Goal: Task Accomplishment & Management: Manage account settings

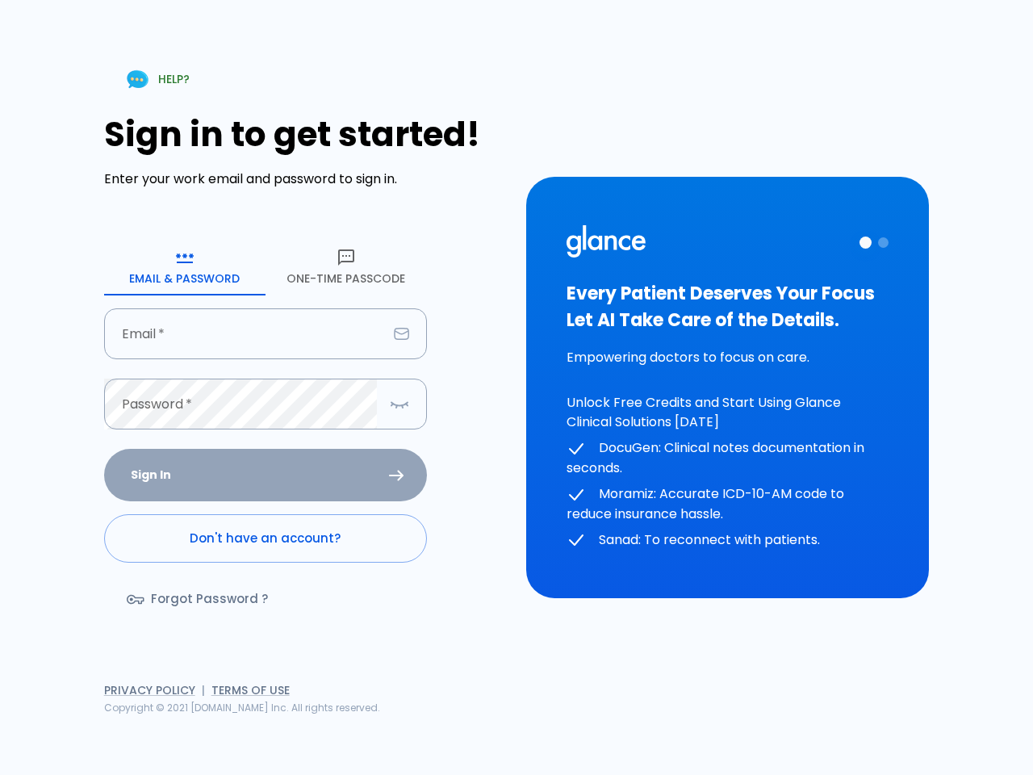
click at [750, 718] on div "HELP? Sign in to get started! Enter your work email and password to sign in. Em…" at bounding box center [516, 387] width 995 height 775
click at [185, 266] on icon "button" at bounding box center [184, 257] width 19 height 19
click at [346, 266] on icon "button" at bounding box center [346, 257] width 19 height 19
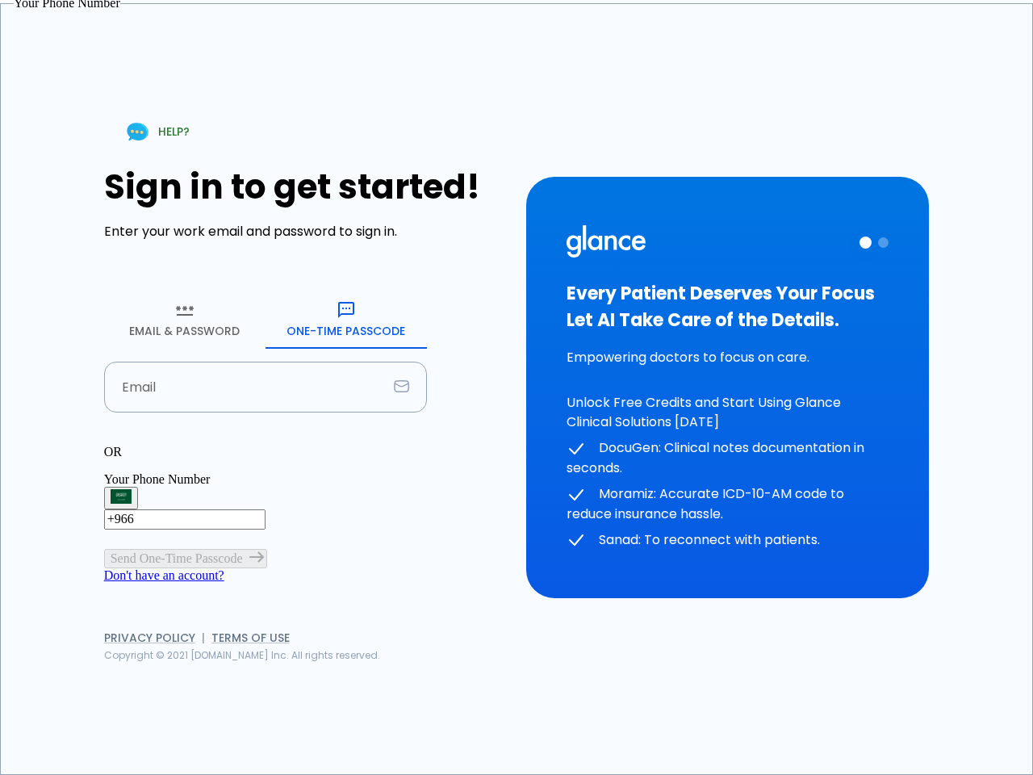
click at [266, 362] on input "Email" at bounding box center [245, 387] width 283 height 51
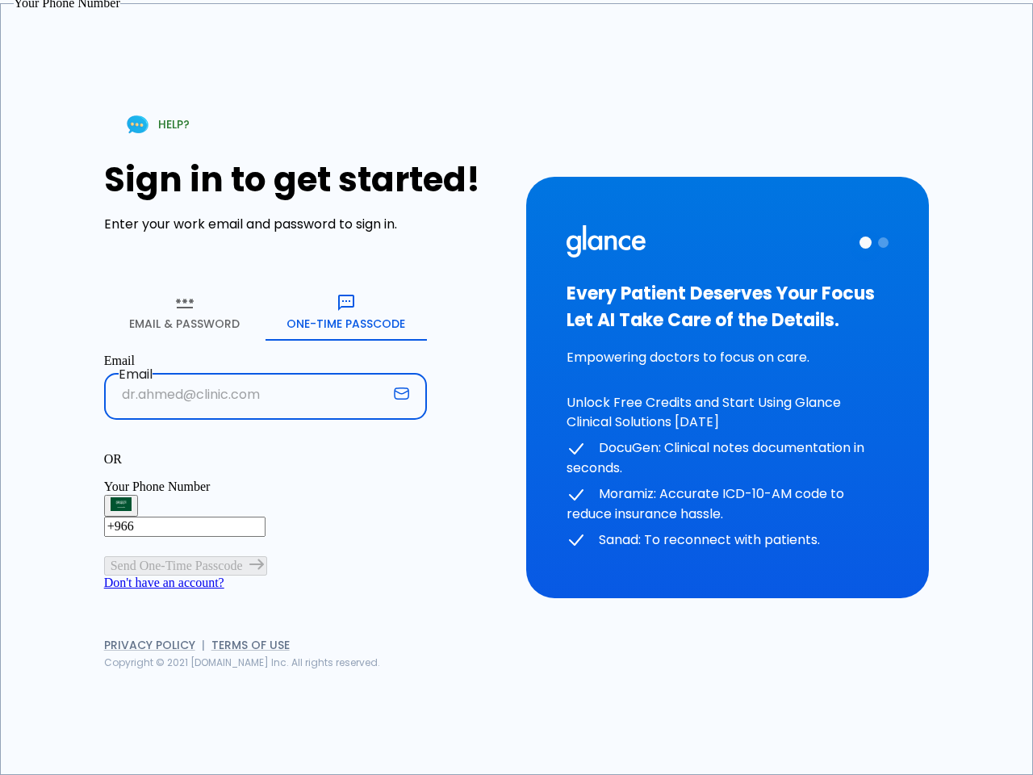
click at [266, 452] on p "OR" at bounding box center [265, 459] width 323 height 15
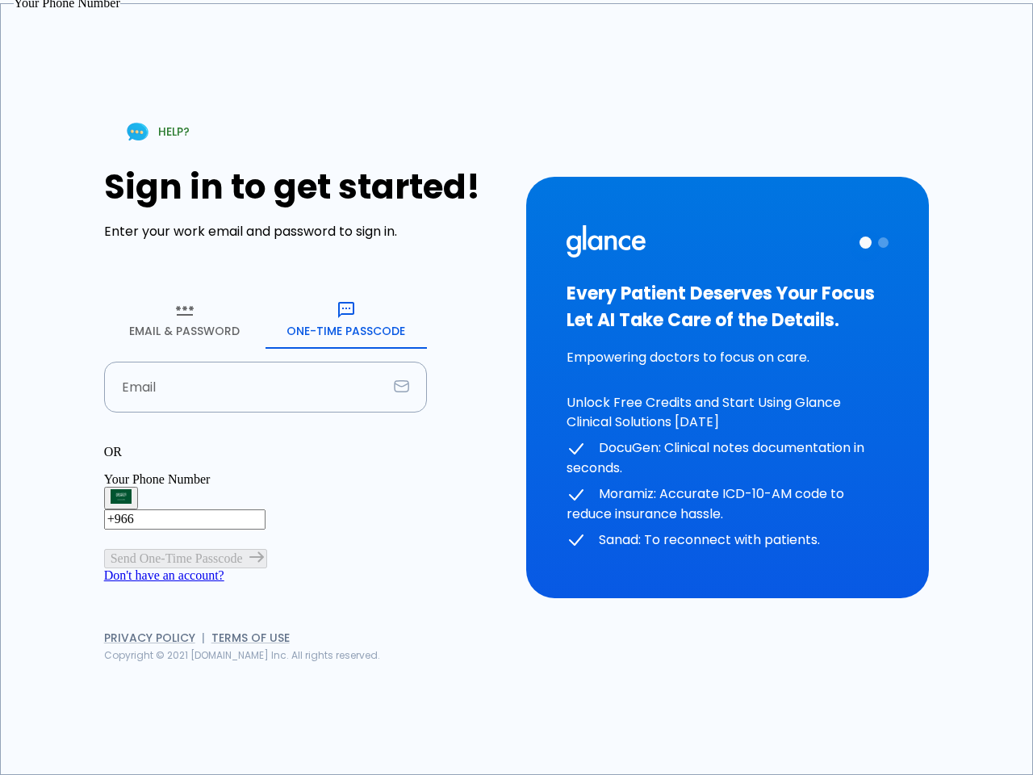
click at [400, 445] on div "OR" at bounding box center [265, 452] width 323 height 15
click at [727, 388] on div "Every Patient Deserves Your Focus Let AI Take Care of the Details. Empowering d…" at bounding box center [728, 387] width 322 height 325
